Goal: Task Accomplishment & Management: Manage account settings

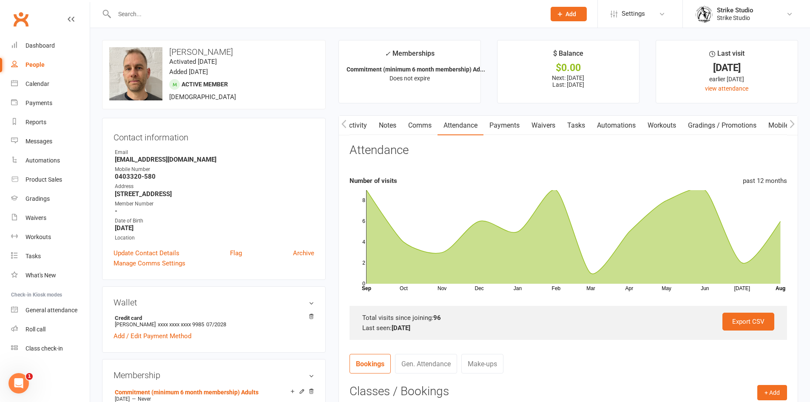
scroll to position [0, 1]
click at [135, 13] on input "text" at bounding box center [326, 14] width 428 height 12
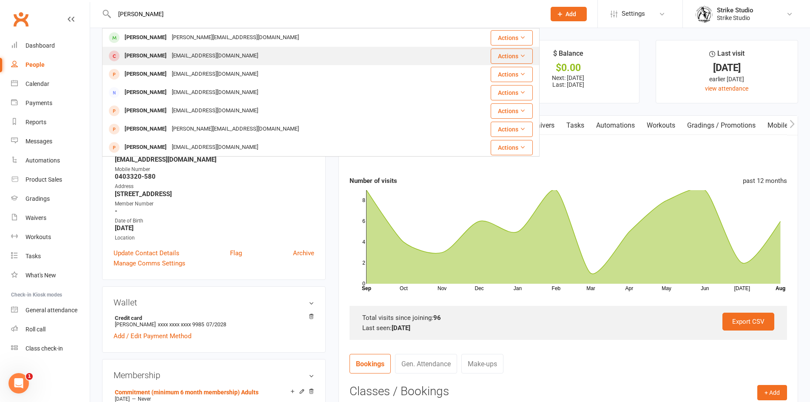
type input "[PERSON_NAME]"
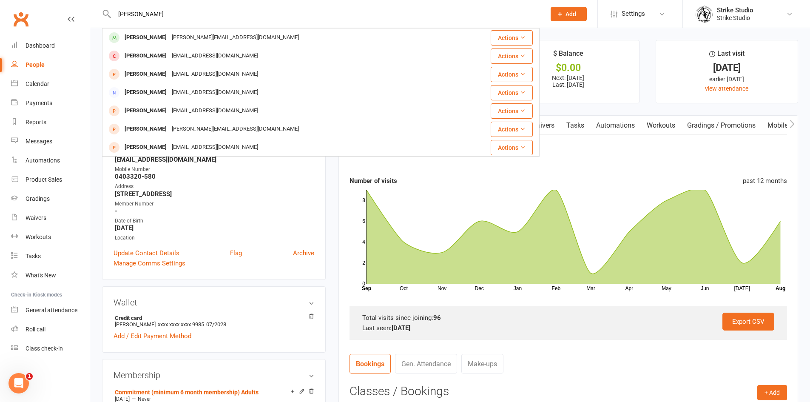
click at [200, 56] on div "[EMAIL_ADDRESS][DOMAIN_NAME]" at bounding box center [214, 56] width 91 height 12
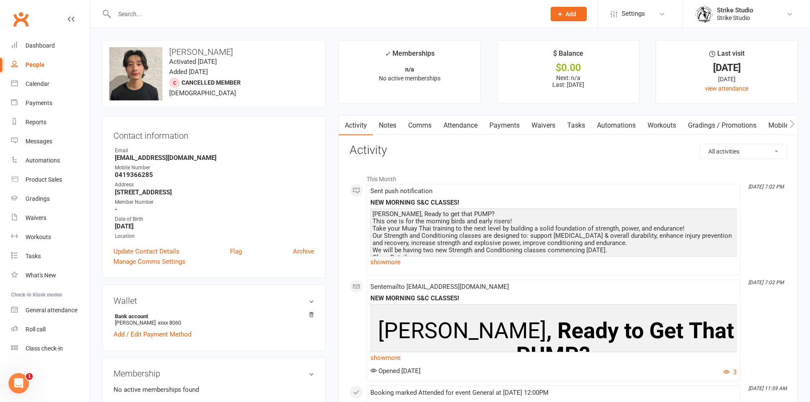
click at [382, 124] on link "Notes" at bounding box center [387, 126] width 29 height 20
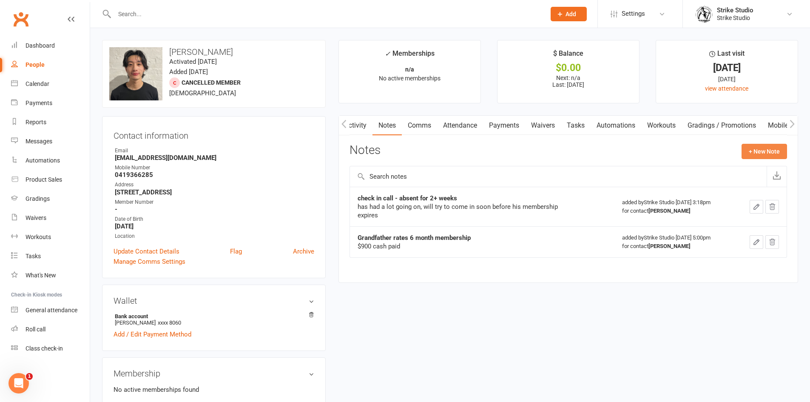
click at [769, 149] on button "+ New Note" at bounding box center [765, 151] width 46 height 15
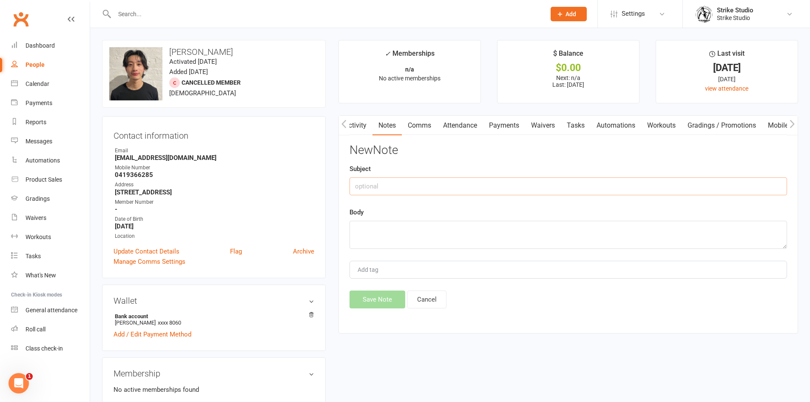
click at [465, 181] on input "text" at bounding box center [569, 186] width 438 height 18
type input "GR prepaid 12 month membership"
type textarea "paid $2080 cash"
click at [394, 300] on button "Save Note" at bounding box center [378, 300] width 56 height 18
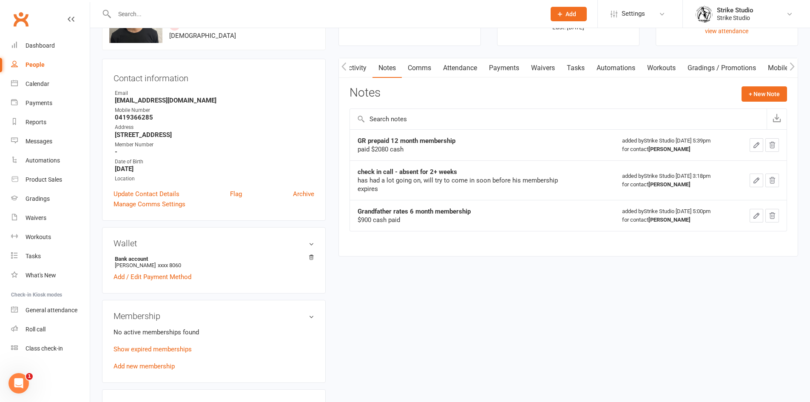
scroll to position [213, 0]
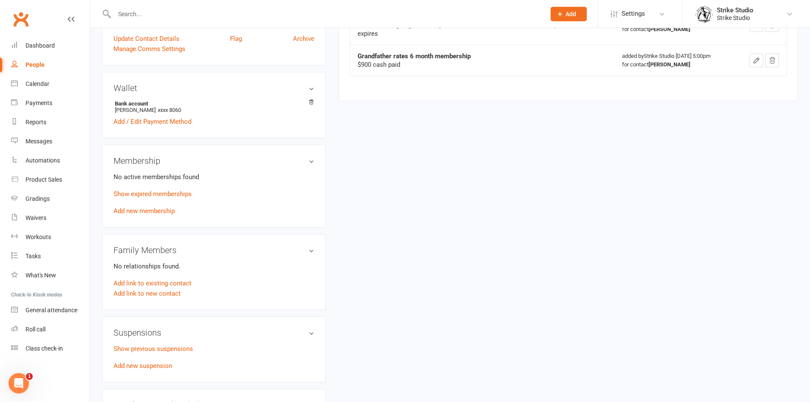
click at [166, 211] on link "Add new membership" at bounding box center [144, 211] width 61 height 8
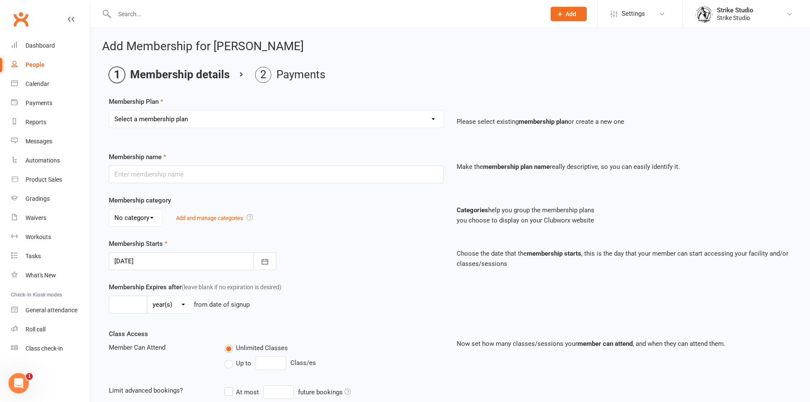
click at [185, 117] on select "Select a membership plan Create new Membership Plan Staff Prepaid (12 month mem…" at bounding box center [276, 119] width 334 height 17
select select "2"
click at [109, 111] on select "Select a membership plan Create new Membership Plan Staff Prepaid (12 month mem…" at bounding box center [276, 119] width 334 height 17
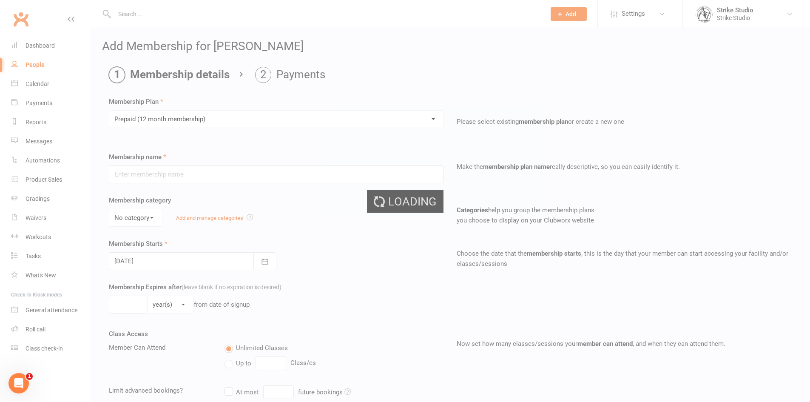
type input "Prepaid (12 month membership)"
select select "0"
type input "12"
select select "2"
type input "2"
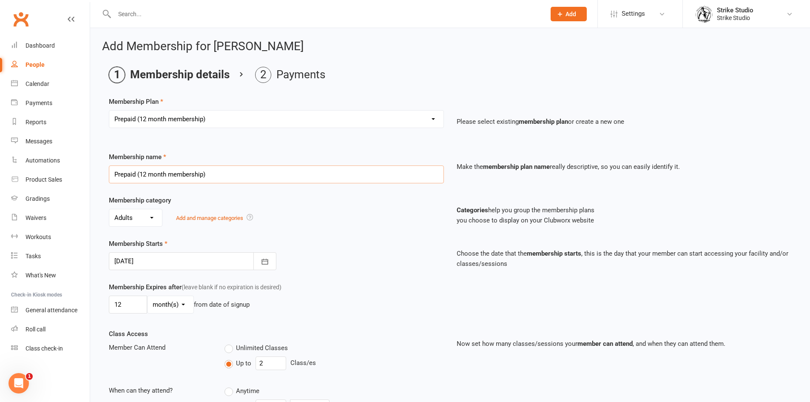
click at [115, 176] on input "Prepaid (12 month membership)" at bounding box center [276, 174] width 335 height 18
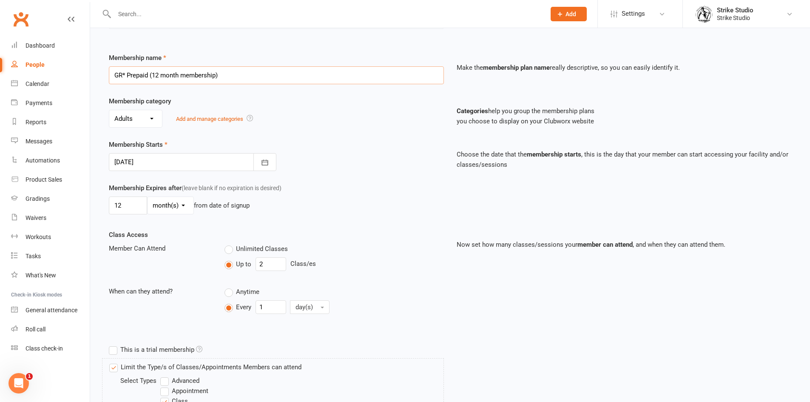
scroll to position [128, 0]
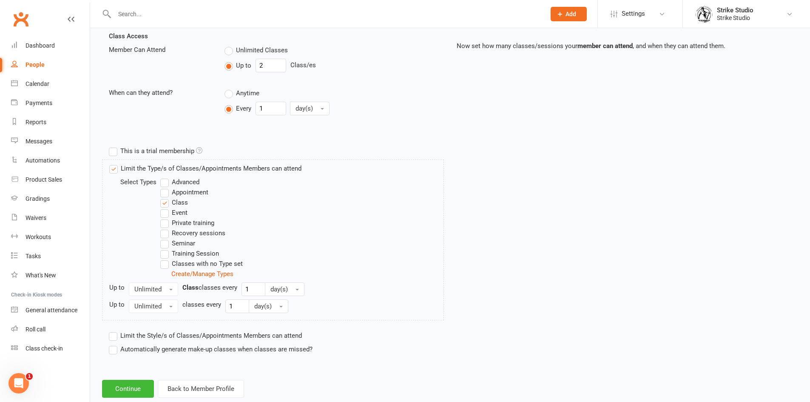
type input "GR* Prepaid (12 month membership)"
click at [166, 180] on label "Advanced" at bounding box center [179, 182] width 39 height 10
click at [166, 177] on input "Advanced" at bounding box center [163, 177] width 6 height 0
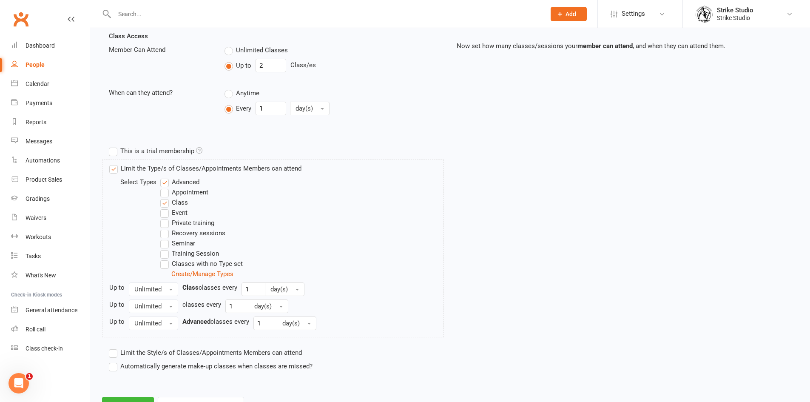
scroll to position [335, 0]
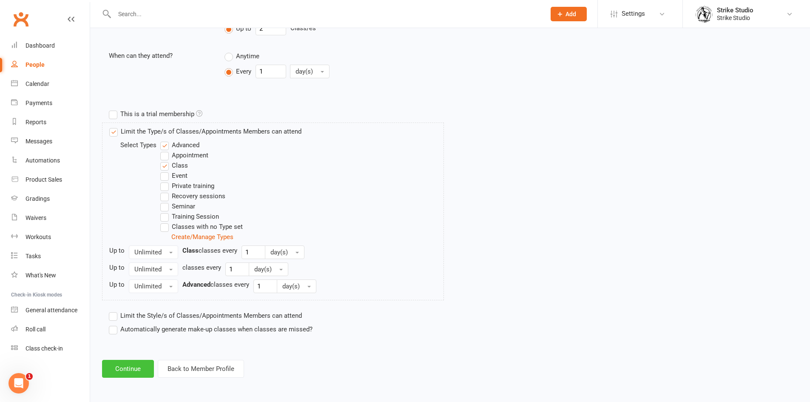
click at [145, 370] on button "Continue" at bounding box center [128, 369] width 52 height 18
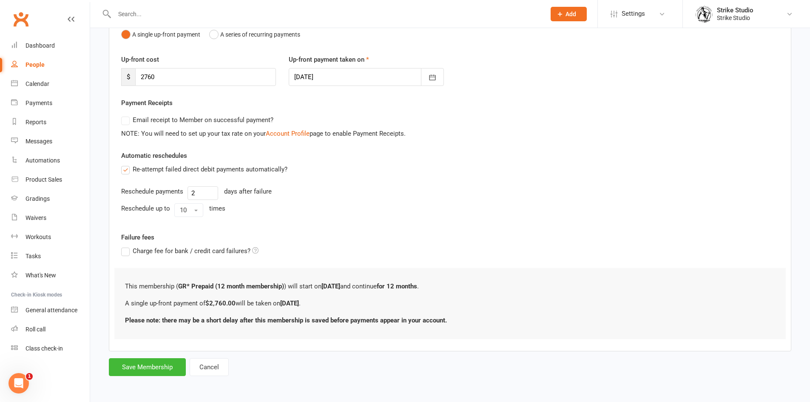
scroll to position [0, 0]
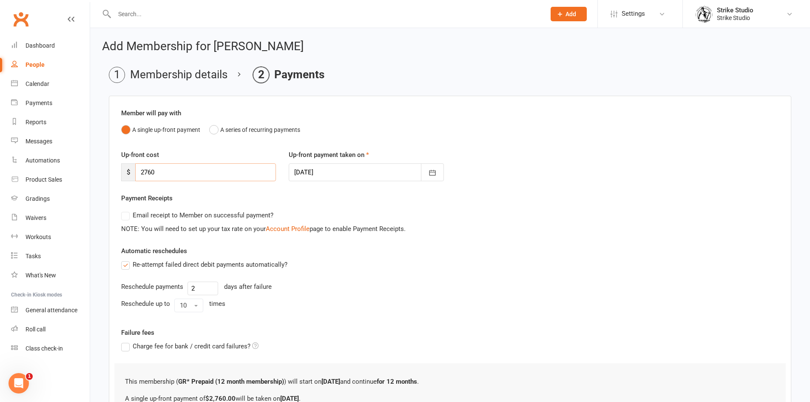
click at [152, 172] on input "2760" at bounding box center [205, 172] width 141 height 18
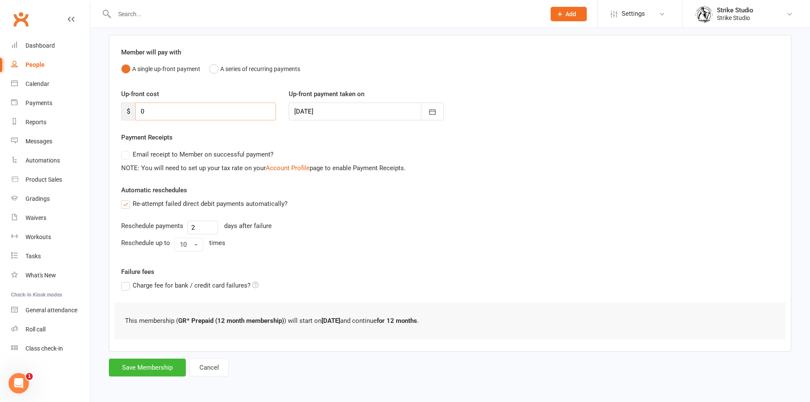
scroll to position [61, 0]
type input "0"
click at [143, 365] on button "Save Membership" at bounding box center [147, 367] width 77 height 18
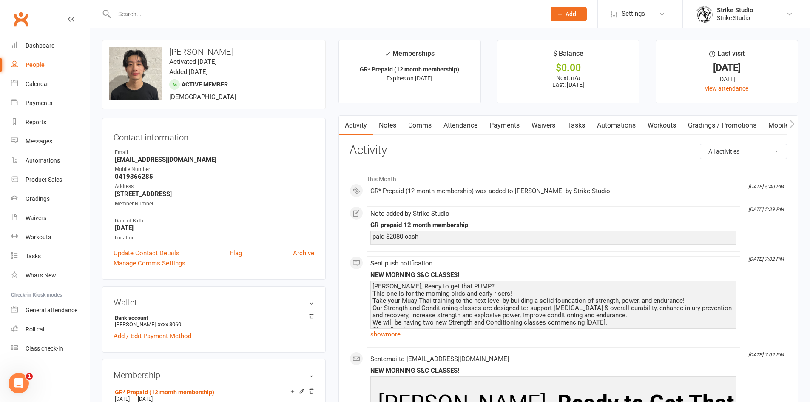
click at [459, 122] on link "Attendance" at bounding box center [461, 126] width 46 height 20
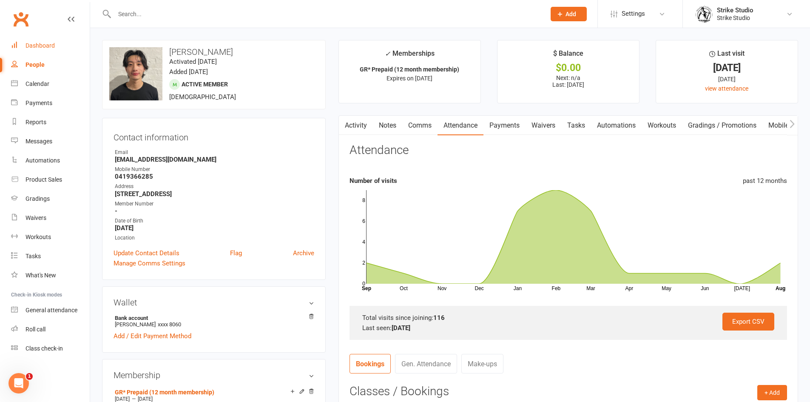
click at [46, 48] on div "Dashboard" at bounding box center [40, 45] width 29 height 7
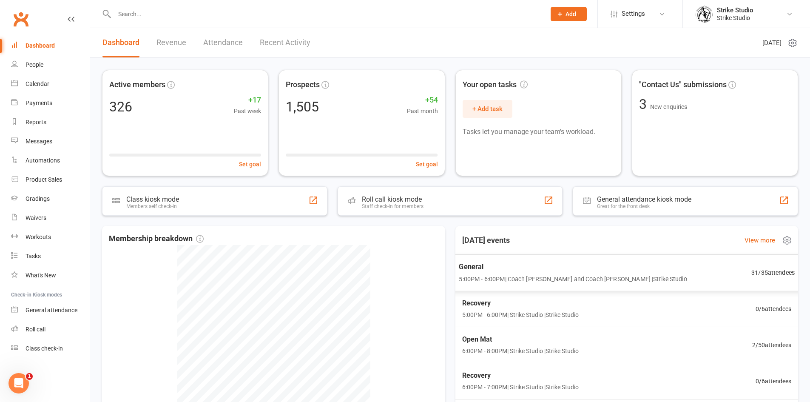
click at [504, 261] on div "General 5:00PM - 6:00PM | Coach [PERSON_NAME] and Coach [PERSON_NAME] | Strike …" at bounding box center [626, 272] width 357 height 37
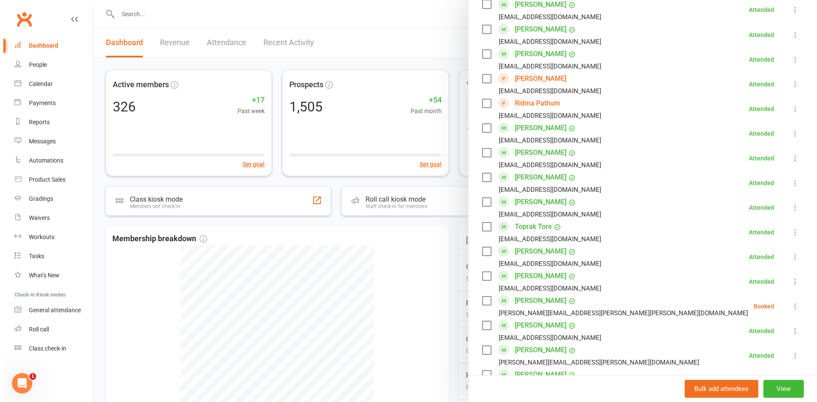
scroll to position [553, 0]
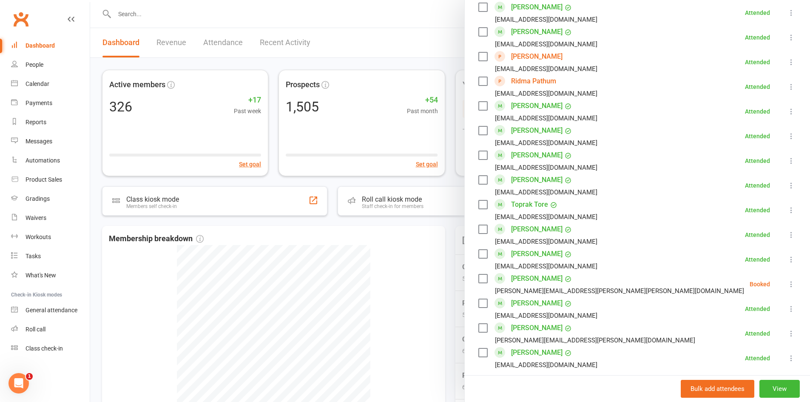
click at [787, 282] on icon at bounding box center [791, 284] width 9 height 9
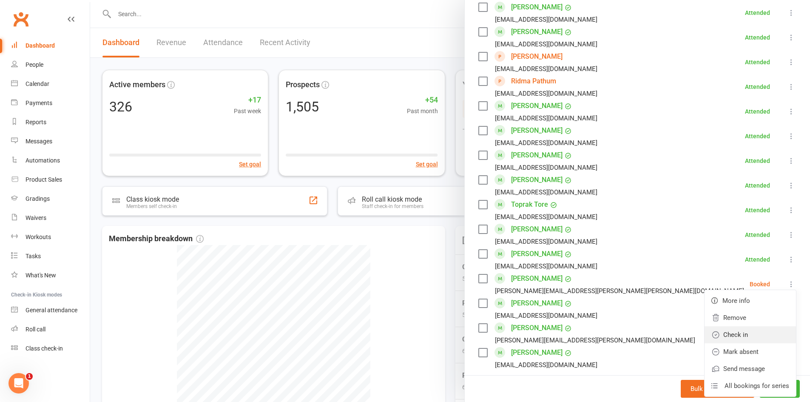
click at [747, 334] on link "Check in" at bounding box center [750, 334] width 91 height 17
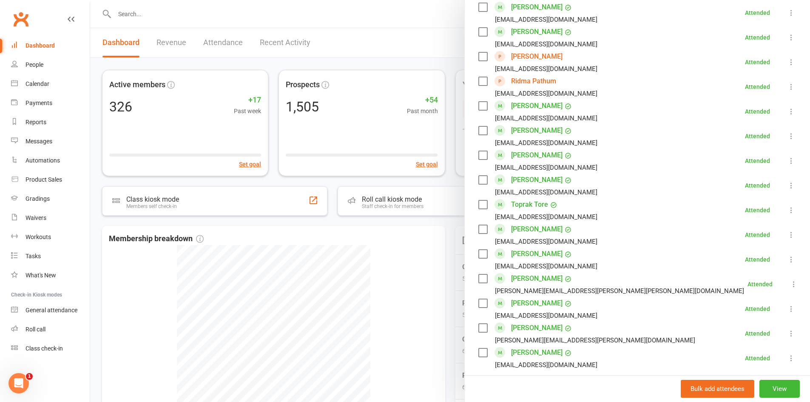
click at [790, 284] on icon at bounding box center [794, 284] width 9 height 9
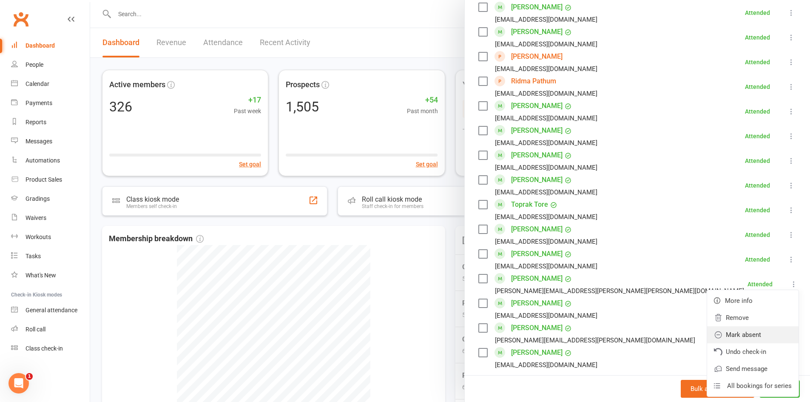
click at [742, 337] on link "Mark absent" at bounding box center [752, 334] width 91 height 17
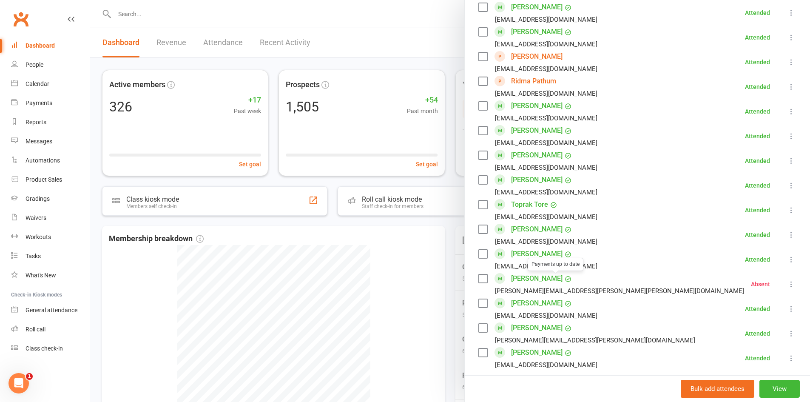
click at [396, 243] on div at bounding box center [450, 201] width 720 height 402
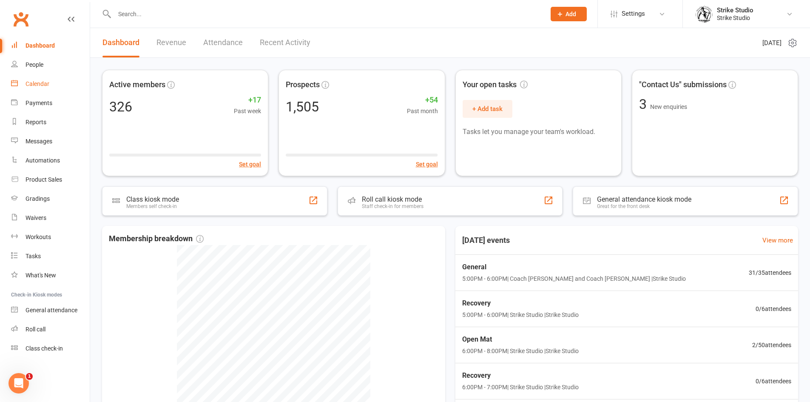
click at [47, 85] on div "Calendar" at bounding box center [38, 83] width 24 height 7
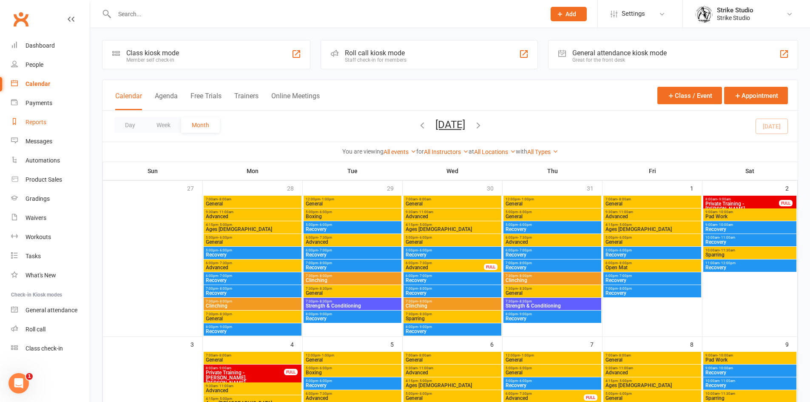
click at [30, 125] on div "Reports" at bounding box center [36, 122] width 21 height 7
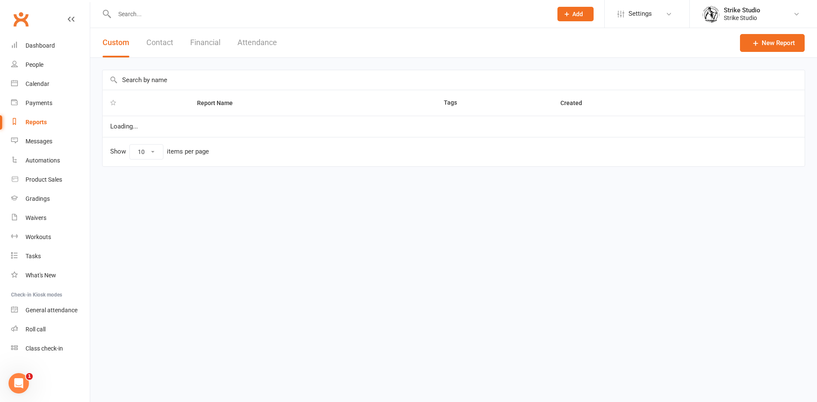
select select "100"
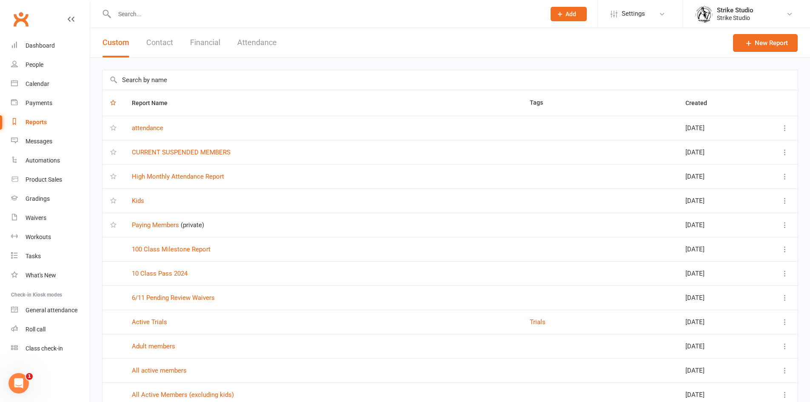
click at [249, 42] on button "Attendance" at bounding box center [257, 42] width 40 height 29
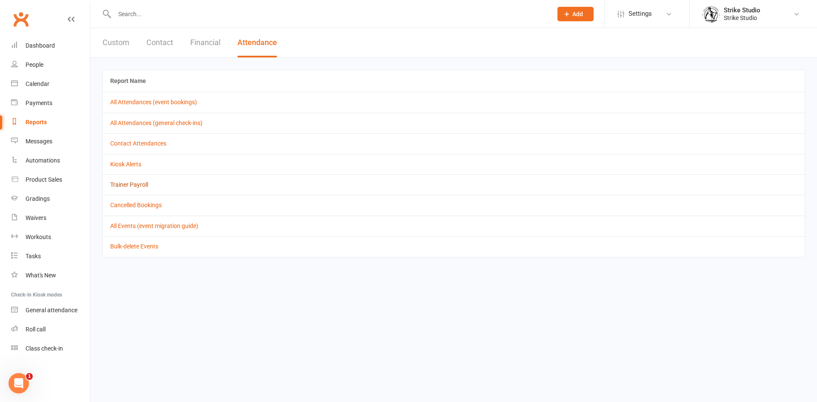
click at [139, 188] on link "Trainer Payroll" at bounding box center [129, 184] width 38 height 7
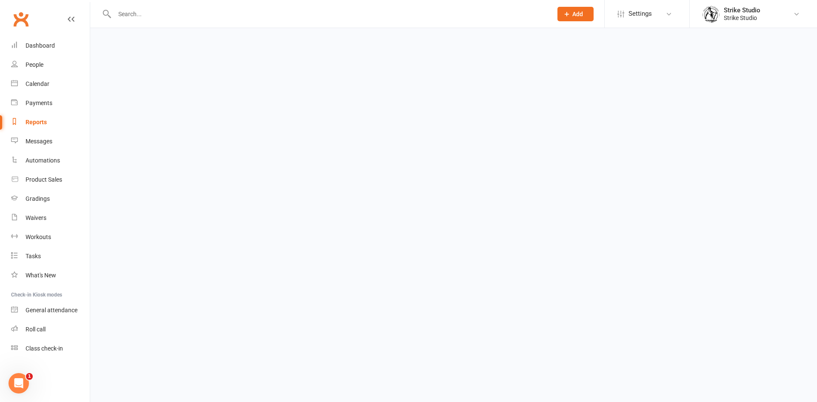
select select "false"
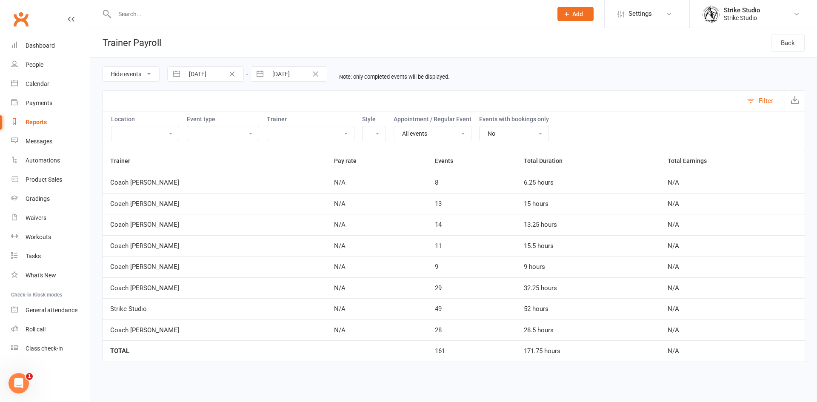
select select "6"
select select "2025"
select select "7"
select select "2025"
select select "8"
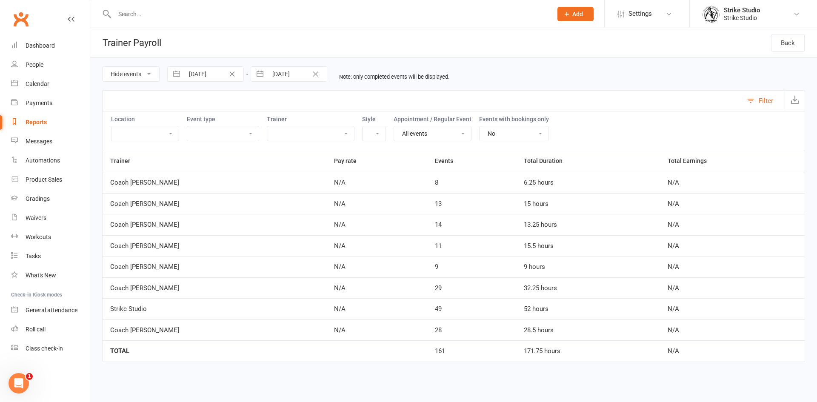
select select "2025"
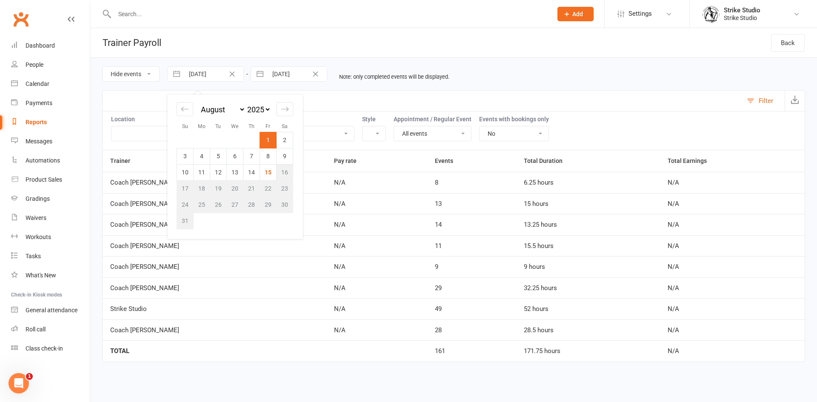
click at [214, 71] on input "[DATE]" at bounding box center [213, 74] width 59 height 14
click at [188, 173] on td "10" at bounding box center [185, 172] width 17 height 16
type input "[DATE]"
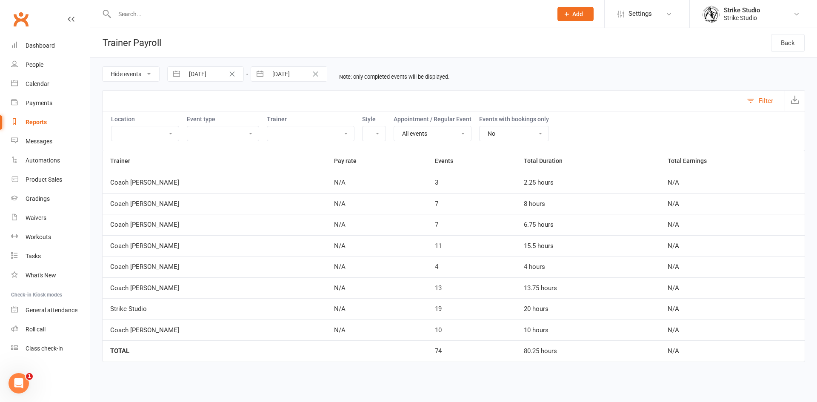
click at [377, 184] on td "N/A" at bounding box center [376, 182] width 100 height 21
drag, startPoint x: 378, startPoint y: 182, endPoint x: 400, endPoint y: 184, distance: 22.6
click at [400, 184] on tr "Coach [PERSON_NAME] N/A 3 2.25 hours N/A" at bounding box center [454, 182] width 702 height 21
click at [435, 184] on div "3" at bounding box center [472, 182] width 74 height 7
click at [672, 105] on div "Filter" at bounding box center [453, 100] width 703 height 21
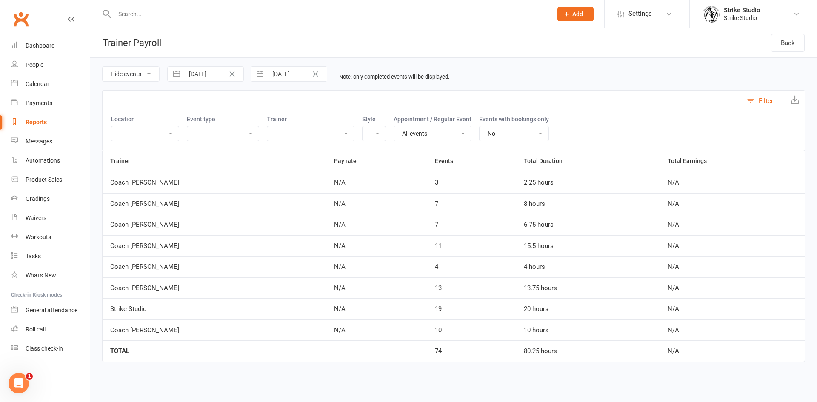
click at [113, 386] on html "Prospect Member Non-attending contact Class / event Appointment Grading event T…" at bounding box center [408, 193] width 817 height 386
click at [112, 386] on html "Prospect Member Non-attending contact Class / event Appointment Grading event T…" at bounding box center [408, 193] width 817 height 386
